Goal: Information Seeking & Learning: Compare options

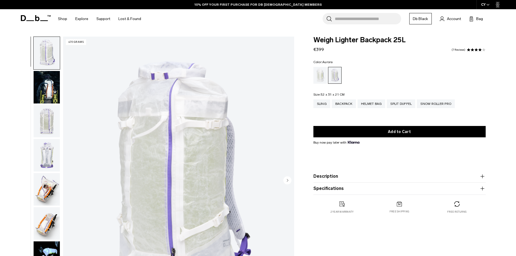
click at [55, 83] on img "button" at bounding box center [47, 87] width 26 height 32
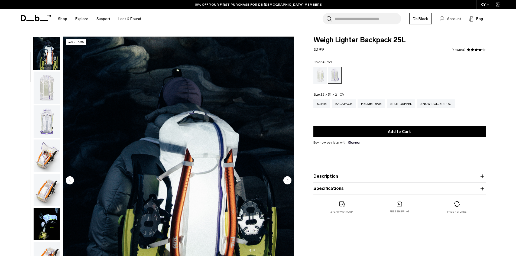
scroll to position [34, 0]
click at [50, 123] on img "button" at bounding box center [47, 121] width 26 height 32
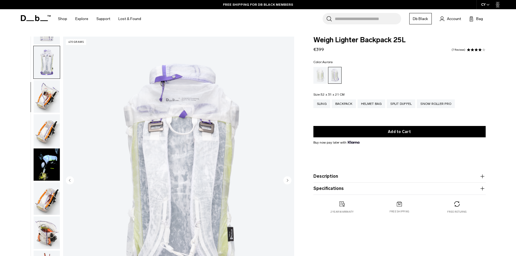
scroll to position [102, 0]
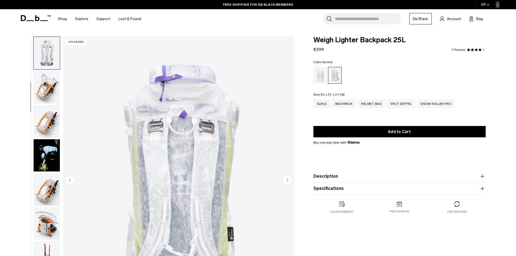
click at [47, 148] on img "button" at bounding box center [47, 155] width 26 height 32
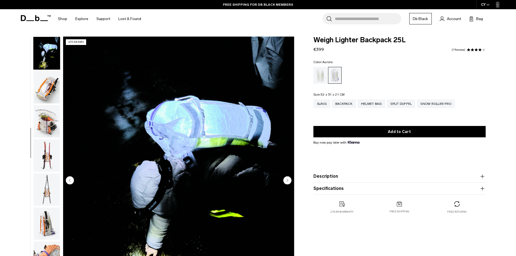
scroll to position [204, 0]
click at [44, 127] on img "button" at bounding box center [47, 121] width 26 height 32
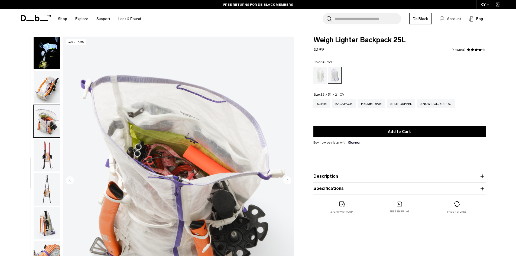
scroll to position [272, 0]
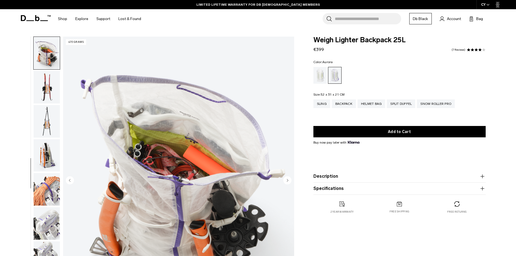
click at [50, 95] on img "button" at bounding box center [47, 87] width 26 height 32
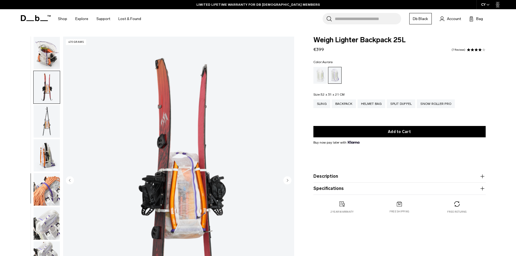
scroll to position [306, 0]
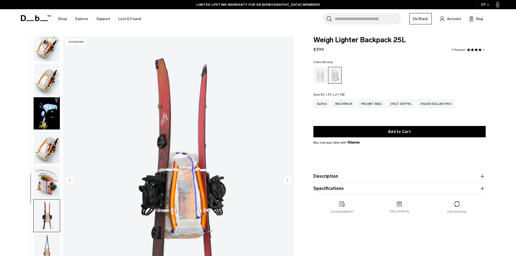
click at [41, 117] on img "button" at bounding box center [47, 113] width 26 height 32
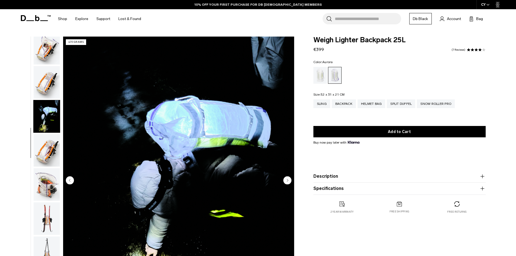
scroll to position [96, 0]
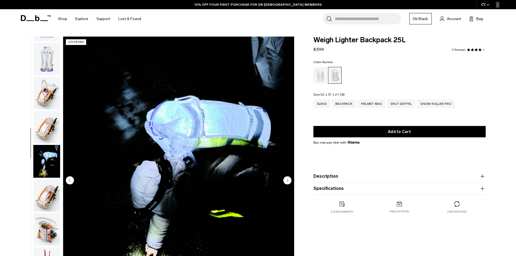
click at [52, 68] on img "button" at bounding box center [47, 59] width 26 height 32
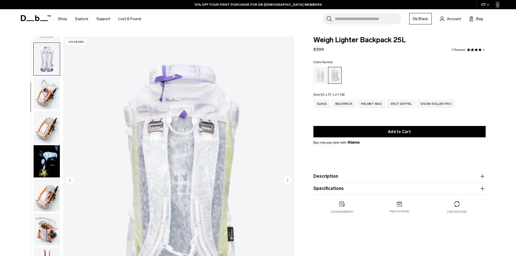
scroll to position [102, 0]
